Goal: Information Seeking & Learning: Learn about a topic

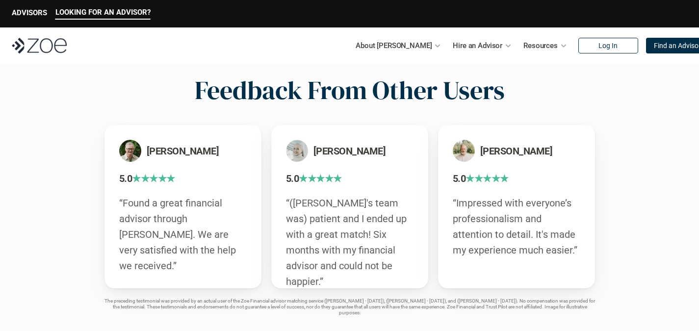
scroll to position [1708, 0]
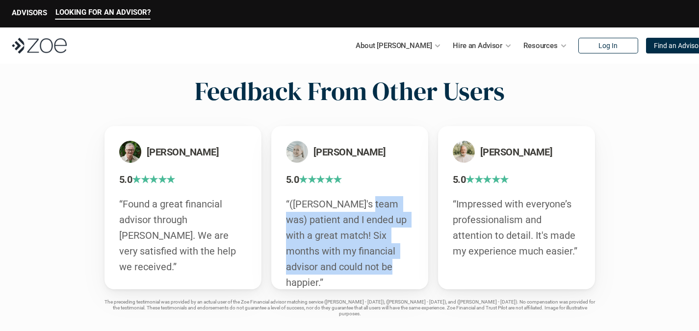
drag, startPoint x: 365, startPoint y: 200, endPoint x: 378, endPoint y: 277, distance: 77.5
click at [379, 274] on p "“([PERSON_NAME]'s team was) patient and I ended up with a great match! Six mont…" at bounding box center [349, 243] width 127 height 94
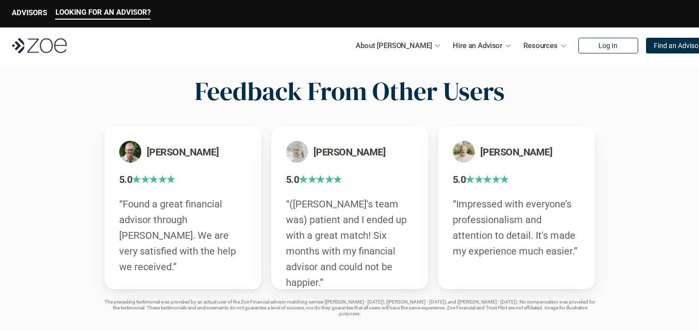
click at [383, 185] on h3 "5.0 ★★★★★" at bounding box center [349, 180] width 127 height 14
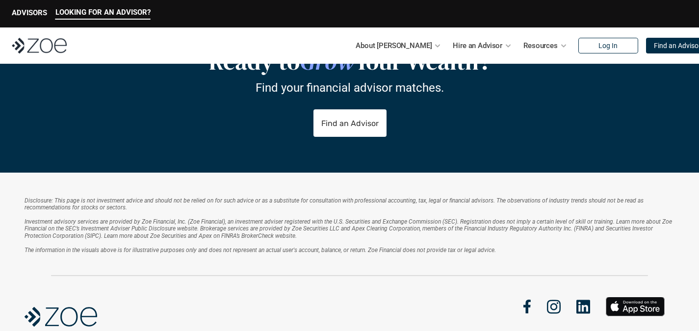
scroll to position [2059, 0]
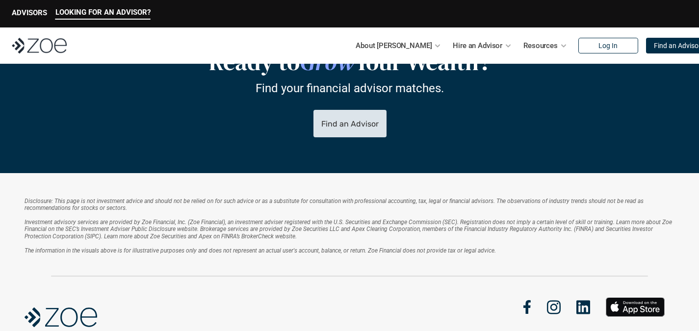
click at [361, 117] on link "Find an Advisor" at bounding box center [349, 123] width 73 height 27
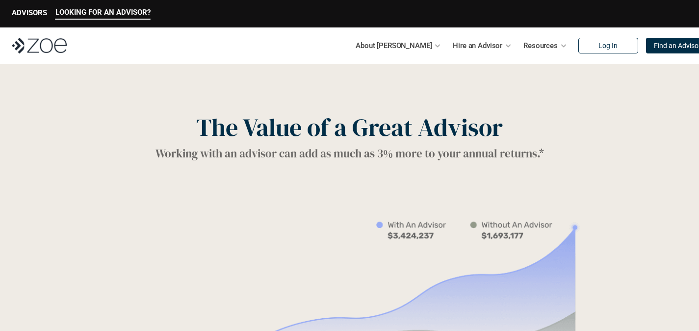
scroll to position [917, 0]
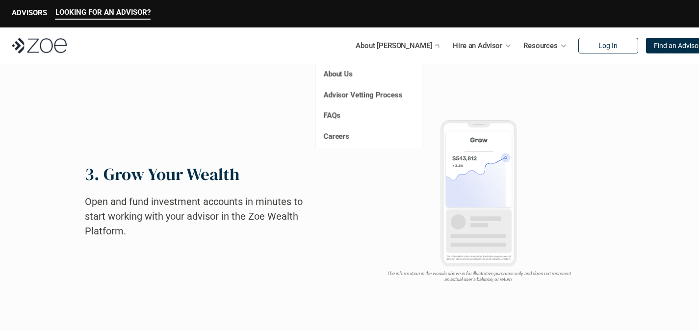
click at [433, 45] on div at bounding box center [437, 45] width 9 height 9
click at [342, 78] on p "About Us" at bounding box center [358, 74] width 71 height 11
click at [342, 71] on link "About Us" at bounding box center [337, 74] width 29 height 9
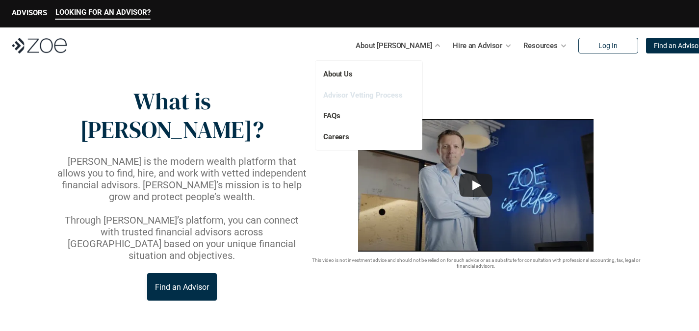
click at [376, 97] on link "Advisor Vetting Process" at bounding box center [362, 95] width 79 height 9
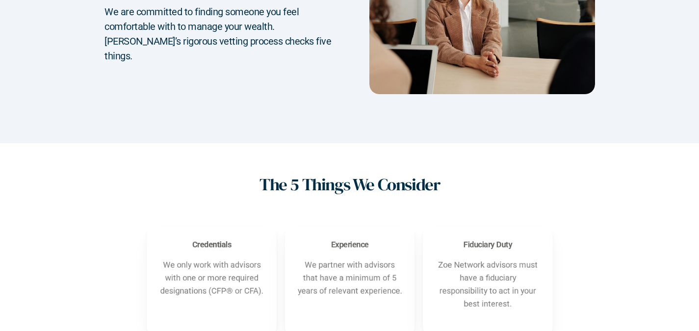
scroll to position [337, 0]
